Goal: Information Seeking & Learning: Learn about a topic

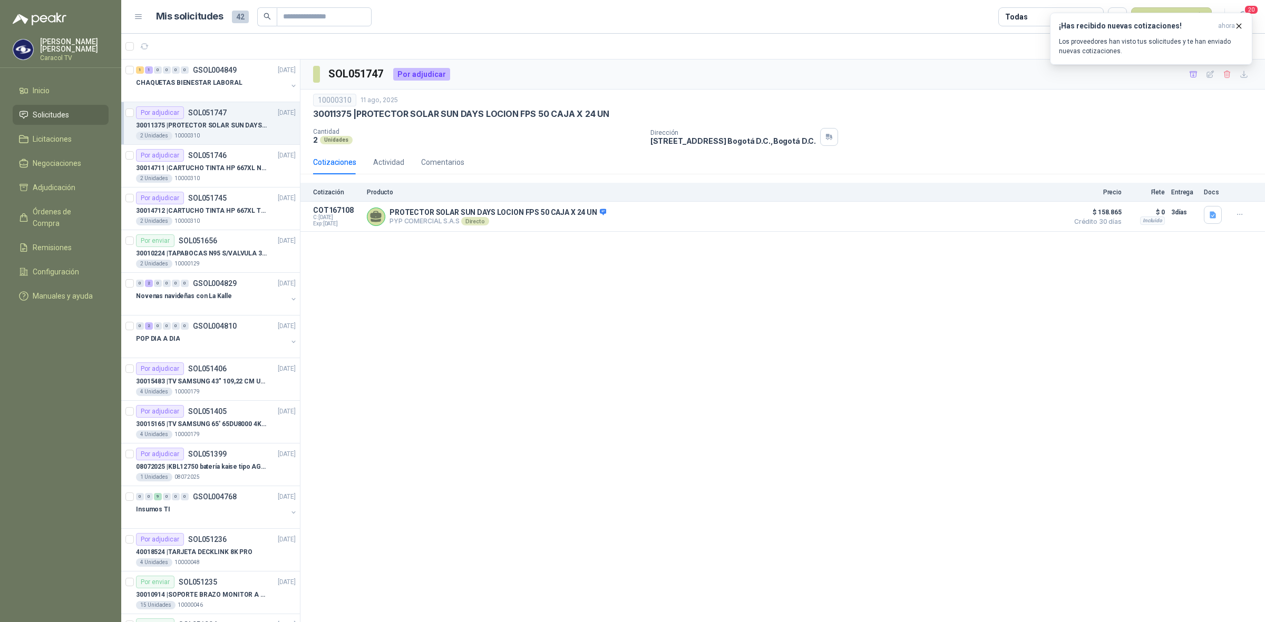
click at [740, 196] on p "Producto" at bounding box center [715, 192] width 696 height 7
click at [1171, 32] on div "¡Has recibido nuevas cotizaciones! ahora Los proveedores han visto tus solicitu…" at bounding box center [1151, 39] width 184 height 34
click at [217, 129] on p "30011375 | PROTECTOR SOLAR SUN DAYS LOCION FPS 50 CAJA X 24 UN" at bounding box center [201, 126] width 131 height 10
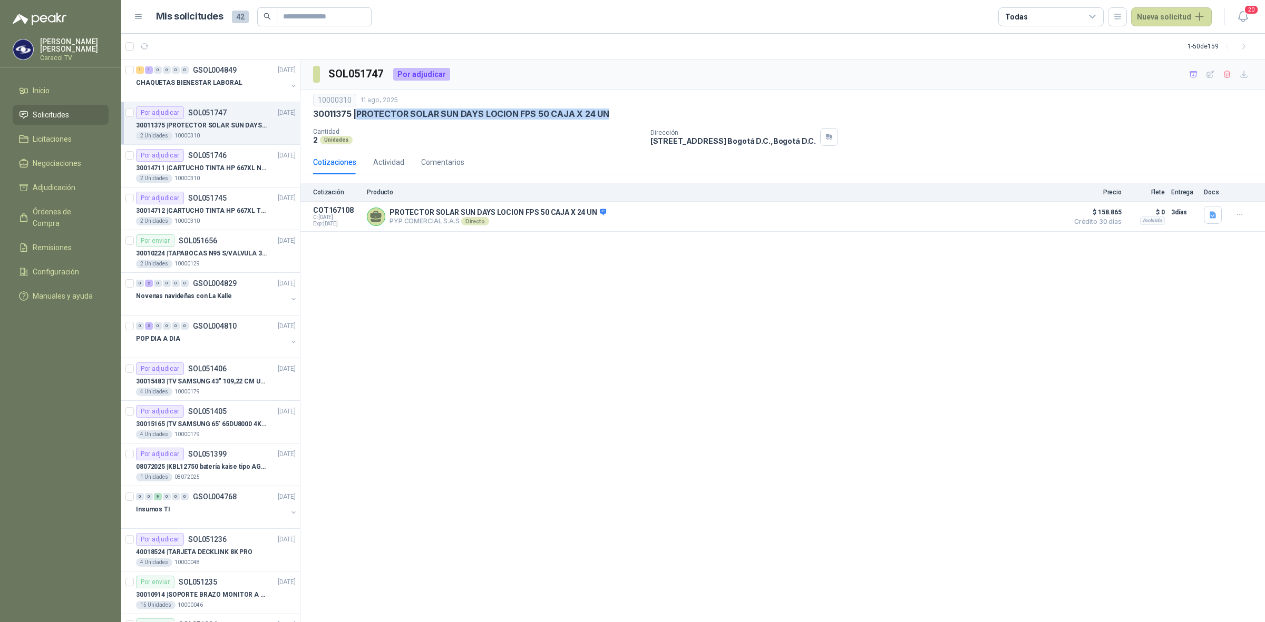
drag, startPoint x: 625, startPoint y: 113, endPoint x: 361, endPoint y: 116, distance: 263.5
click at [361, 116] on div "30011375 | PROTECTOR SOLAR SUN DAYS LOCION FPS 50 CAJA X 24 UN" at bounding box center [782, 114] width 939 height 11
copy p "PROTECTOR SOLAR SUN DAYS LOCION FPS 50 CAJA X 24 UN"
click at [490, 210] on p "PROTECTOR SOLAR SUN DAYS LOCION FPS 50 CAJA X 24 UN" at bounding box center [497, 212] width 217 height 9
click at [1028, 216] on button "Detalles" at bounding box center [1038, 217] width 50 height 14
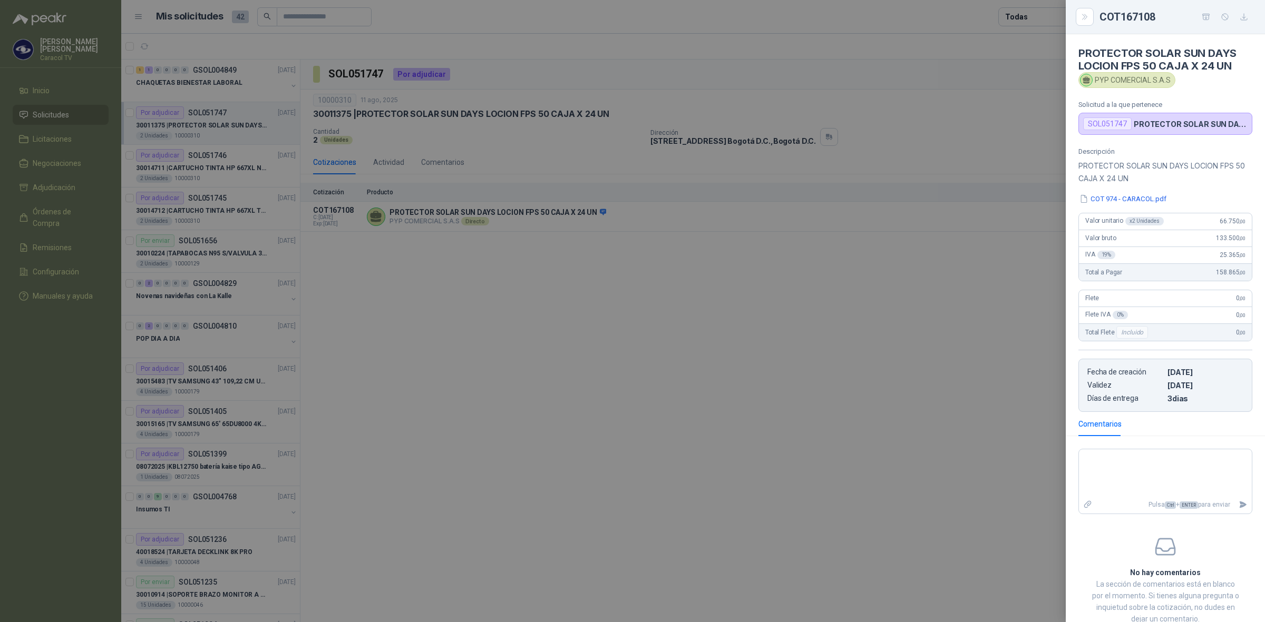
click at [563, 348] on div at bounding box center [632, 311] width 1265 height 622
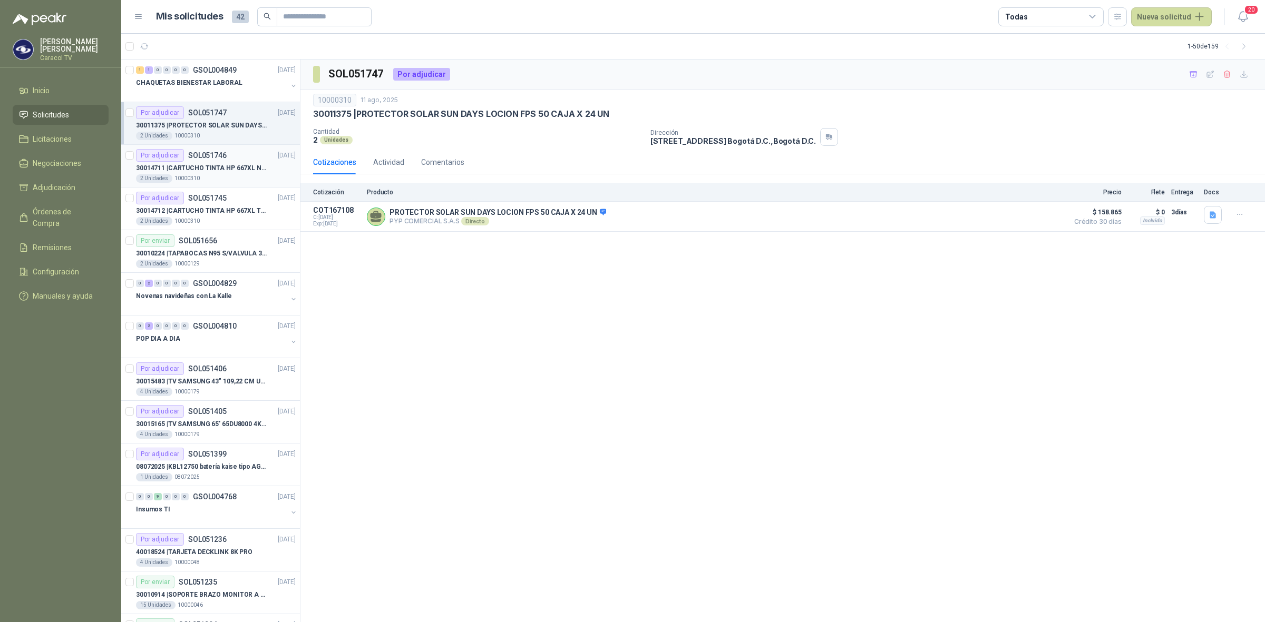
click at [238, 165] on p "30014711 | CARTUCHO TINTA HP 667XL NEGRO" at bounding box center [201, 168] width 131 height 10
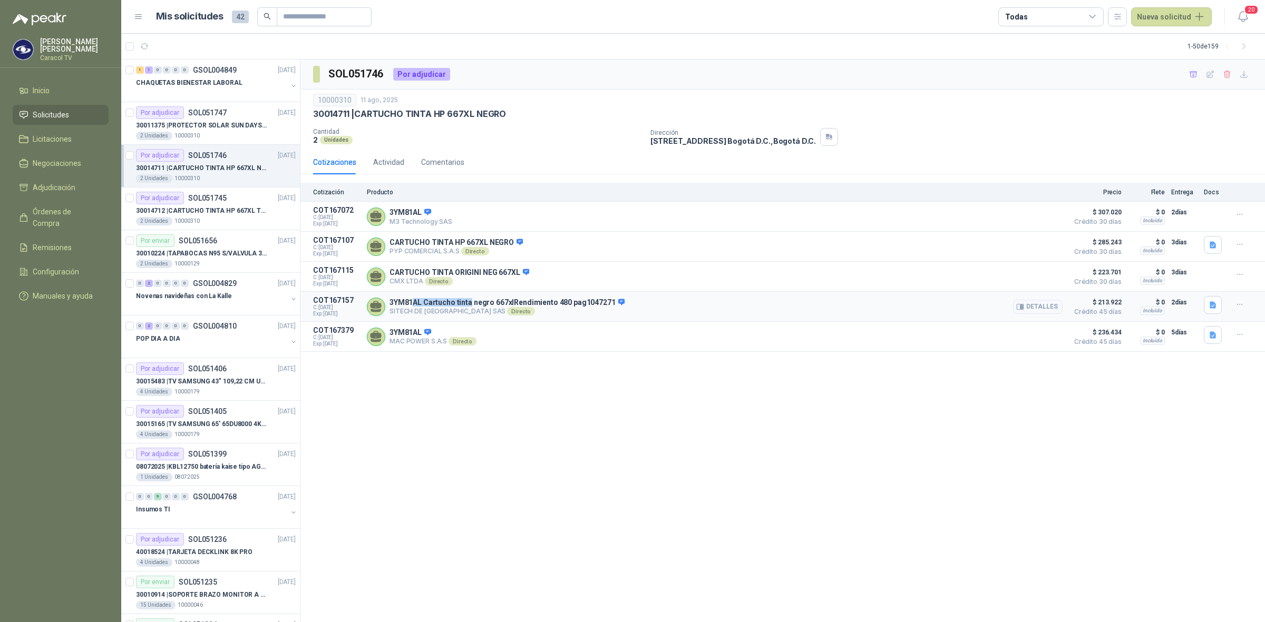
drag, startPoint x: 415, startPoint y: 308, endPoint x: 469, endPoint y: 296, distance: 55.6
click at [469, 296] on article "COT167157 C: 12/08/2025 Exp: 29/08/2025 3YM81AL Cartucho tinta negro 667xlRendi…" at bounding box center [782, 307] width 964 height 30
click at [219, 220] on div "2 Unidades 10000310" at bounding box center [216, 221] width 160 height 8
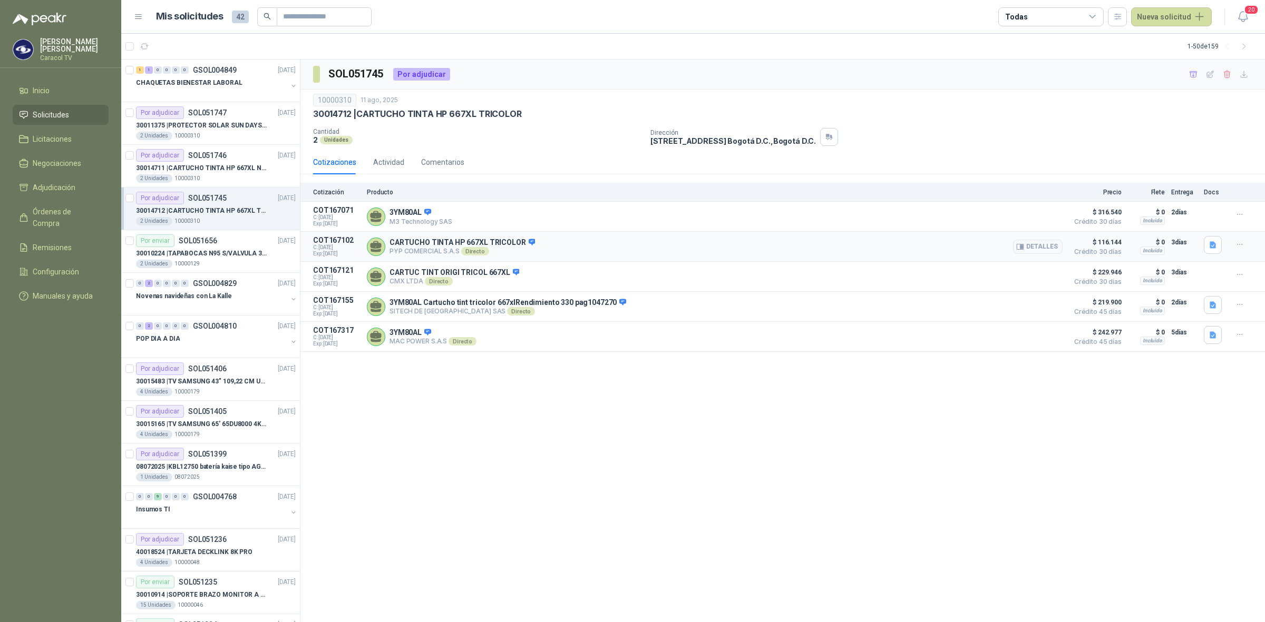
click at [549, 238] on div "CARTUCHO TINTA HP 667XL TRICOLOR PYP COMERCIAL S.A.S Directo Detalles" at bounding box center [715, 246] width 696 height 21
click at [518, 244] on p "CARTUCHO TINTA HP 667XL TRICOLOR" at bounding box center [461, 242] width 145 height 9
